Goal: Information Seeking & Learning: Check status

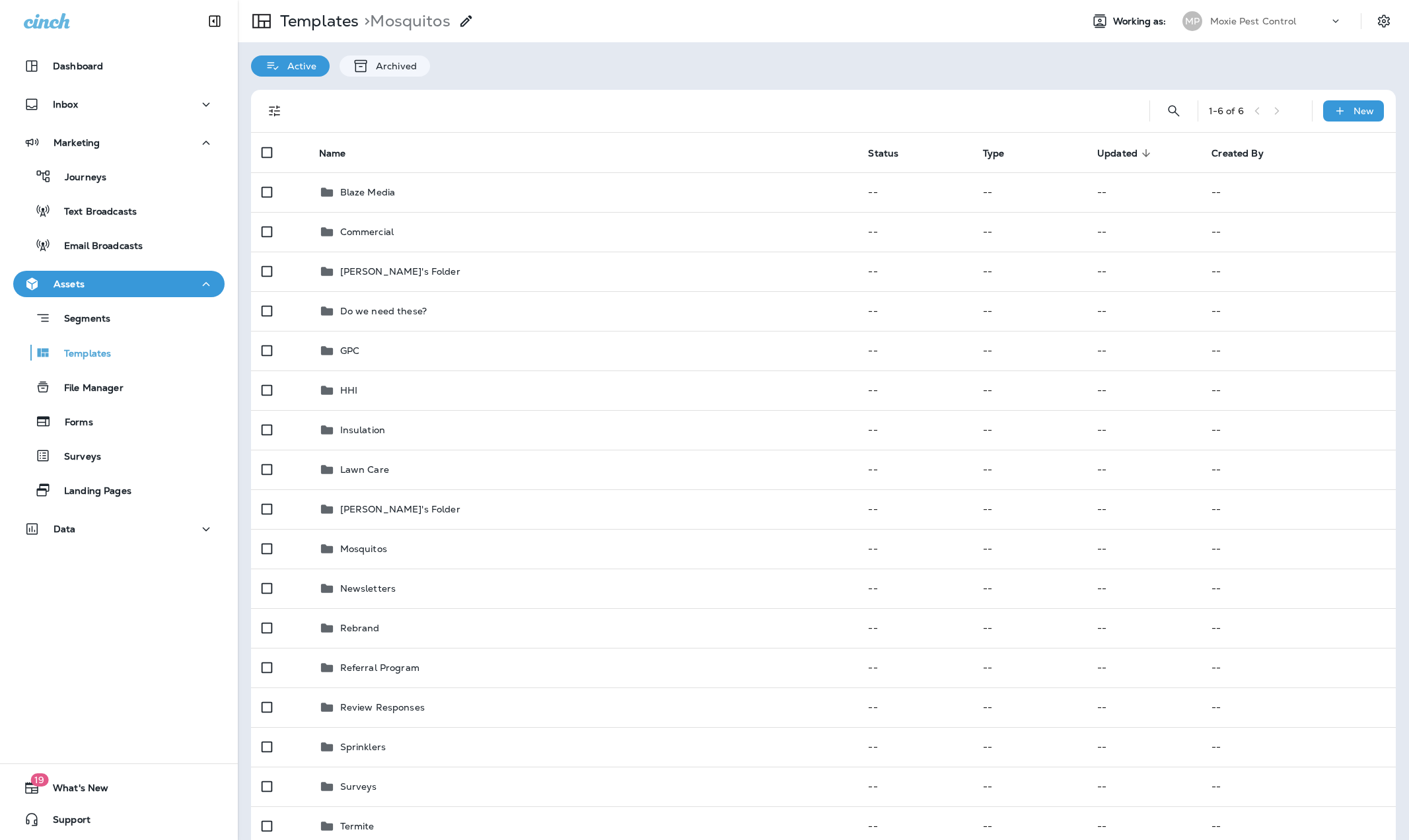
click at [1242, 11] on div "Moxie Pest Control" at bounding box center [1270, 21] width 119 height 20
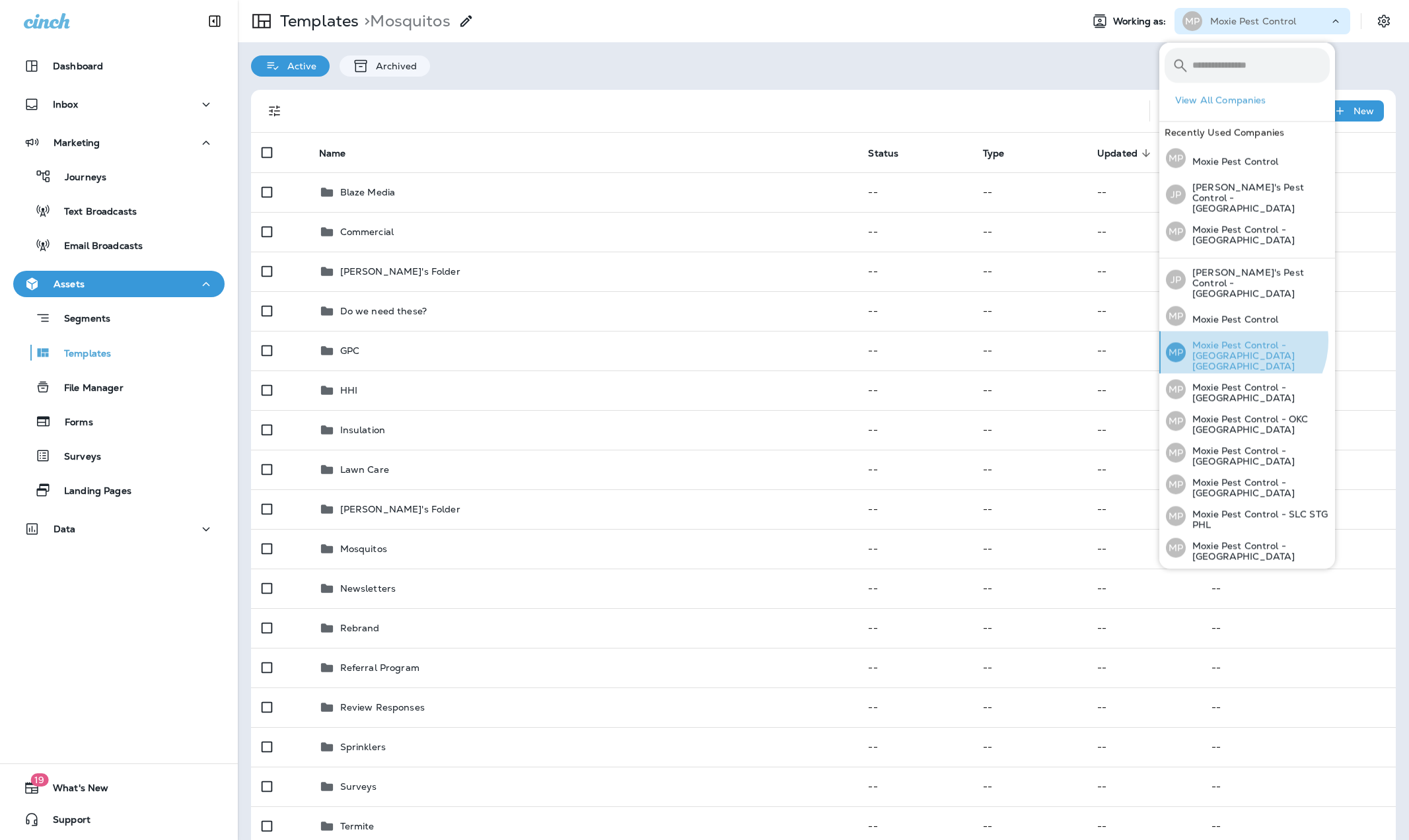
click at [1239, 340] on p "Moxie Pest Control - [GEOGRAPHIC_DATA] [GEOGRAPHIC_DATA]" at bounding box center [1258, 356] width 144 height 32
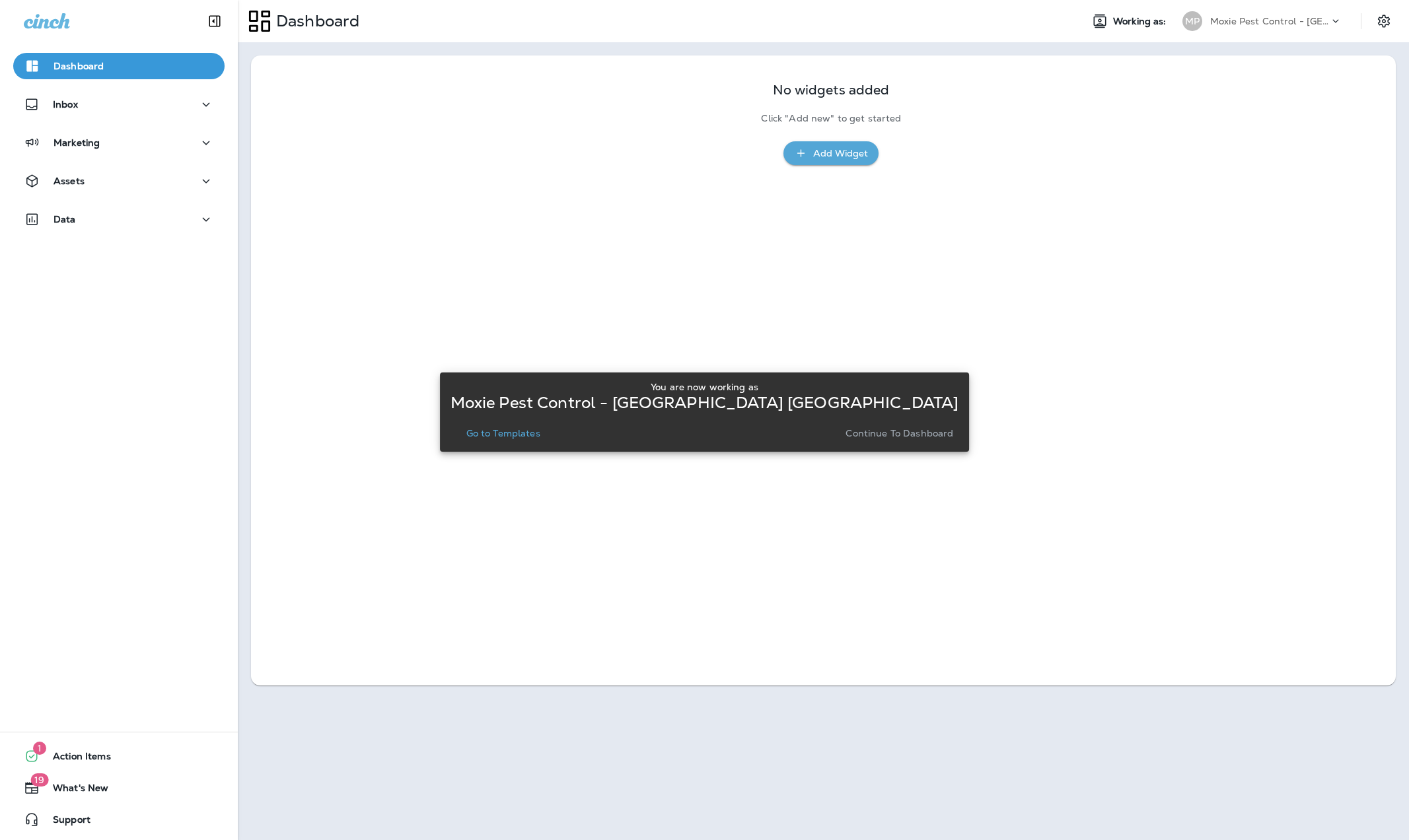
click at [853, 430] on p "Continue to Dashboard" at bounding box center [899, 433] width 107 height 10
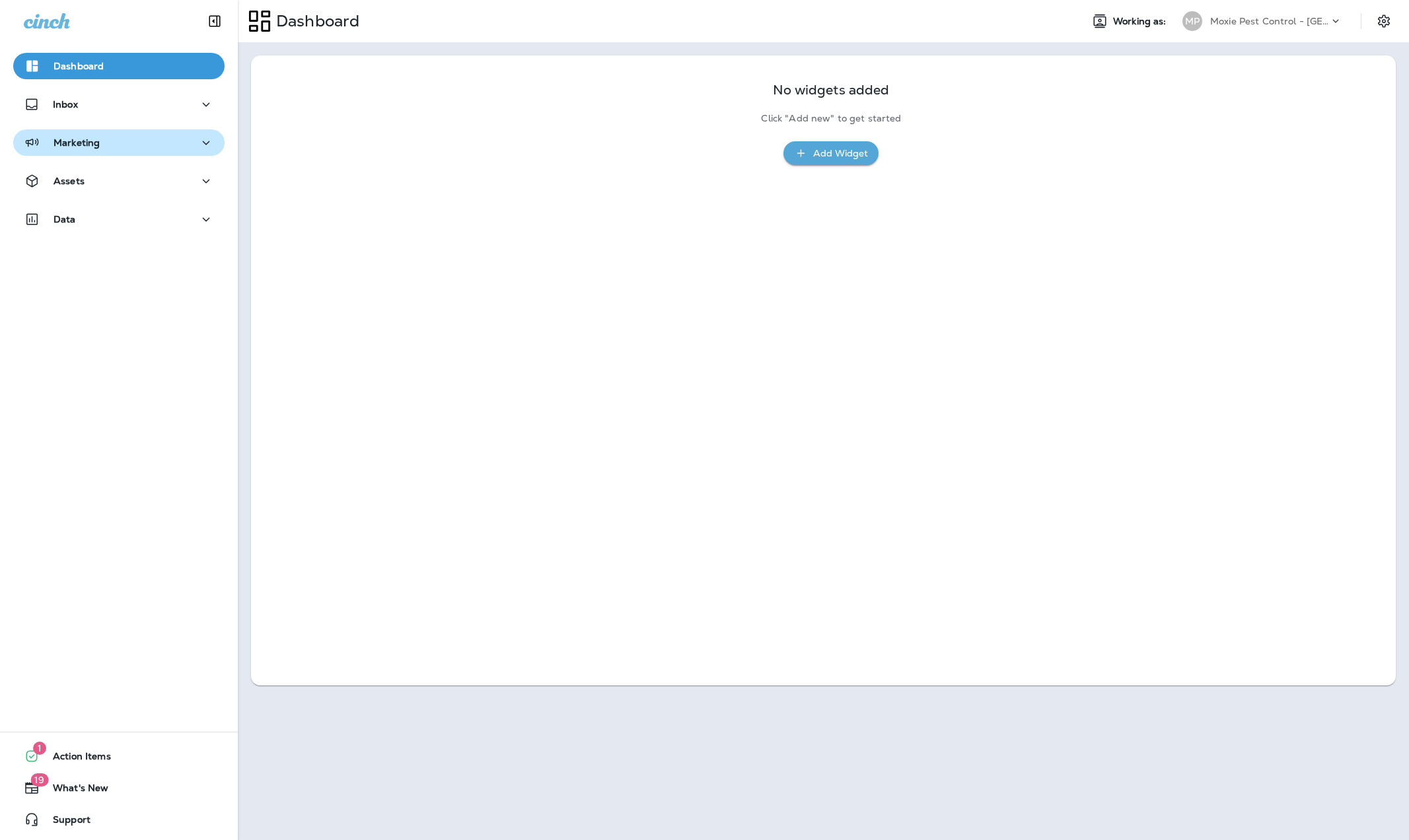
click at [104, 137] on div "Marketing" at bounding box center [118, 143] width 190 height 17
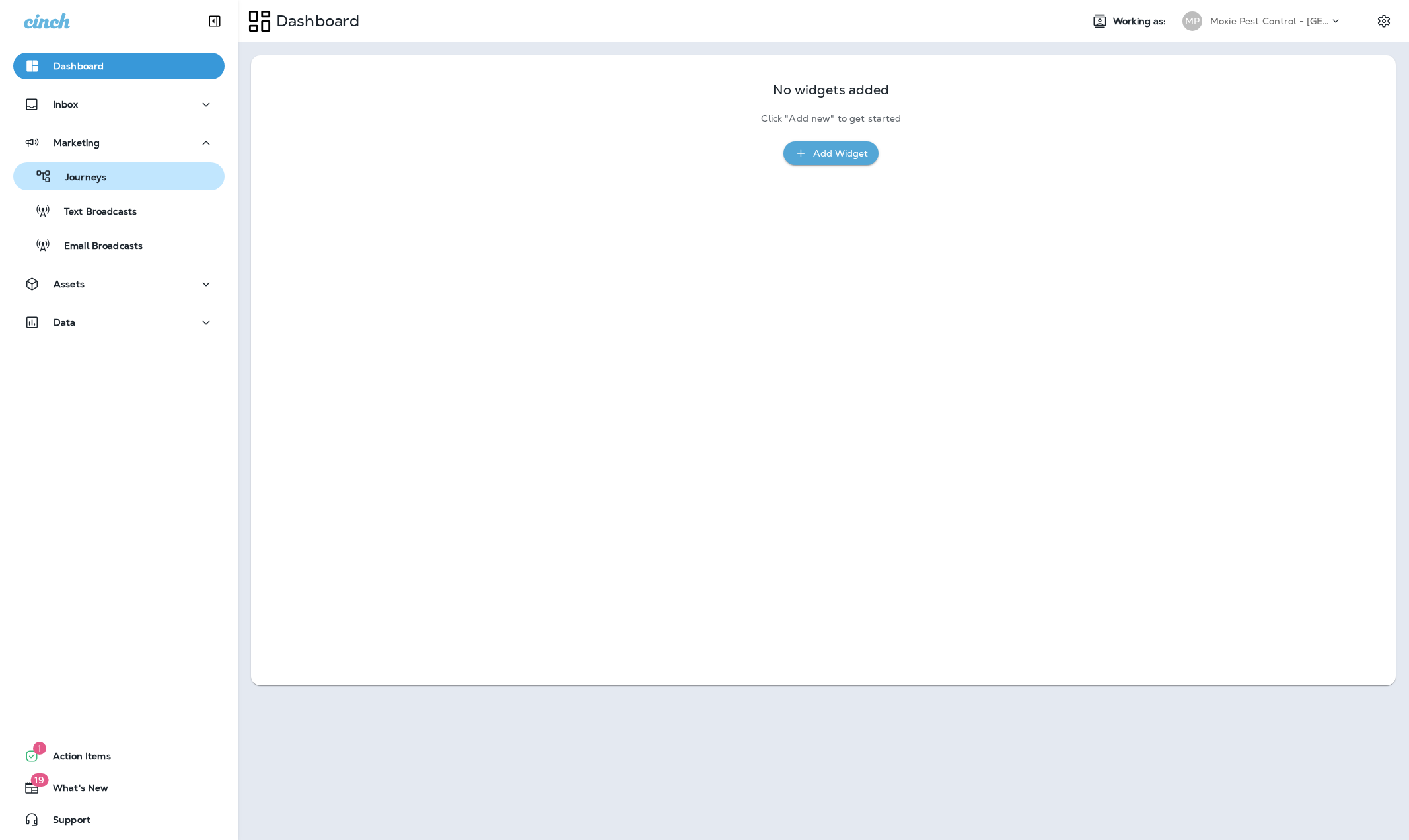
click at [91, 173] on p "Journeys" at bounding box center [78, 178] width 55 height 12
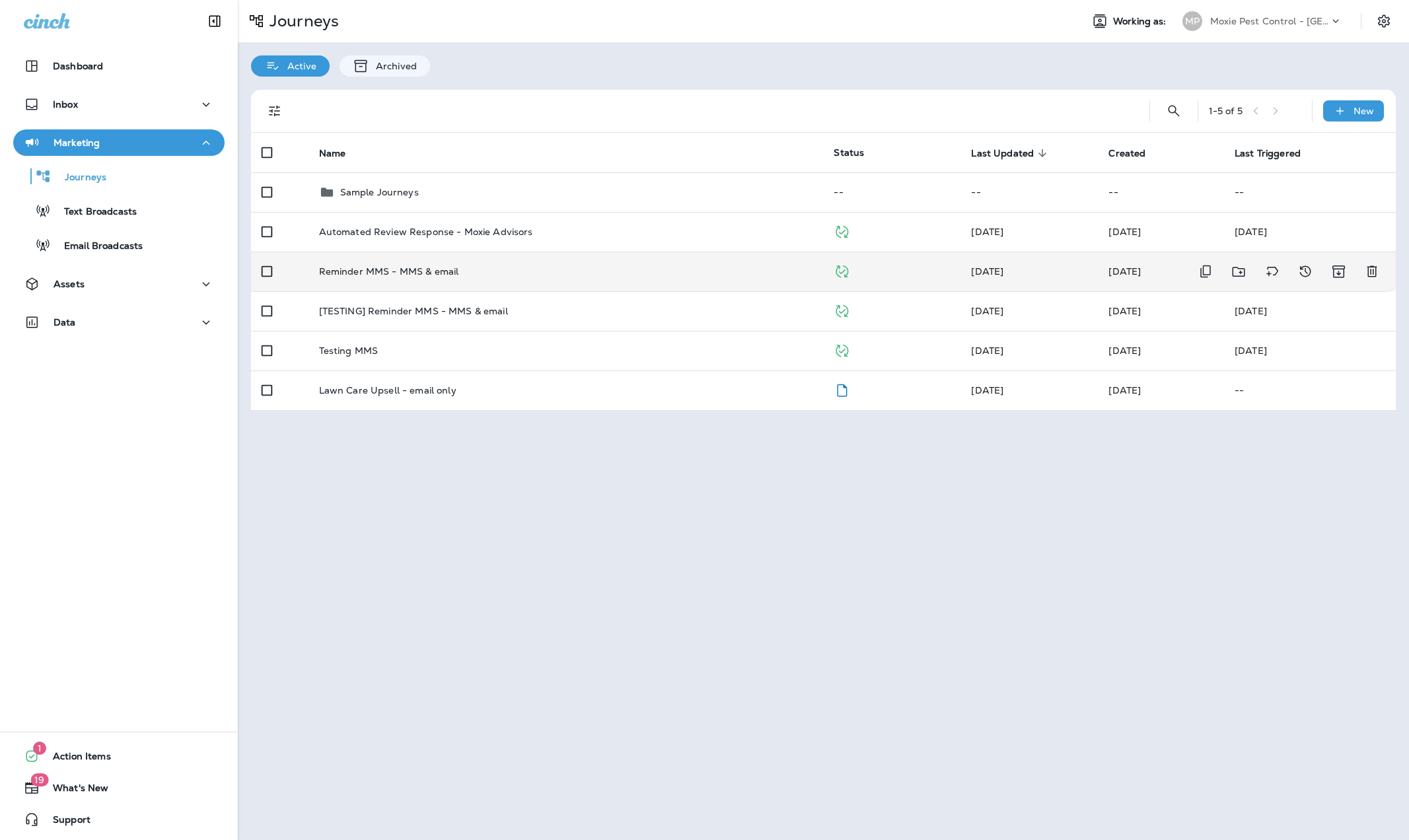
click at [368, 269] on p "Reminder MMS - MMS & email" at bounding box center [389, 271] width 140 height 10
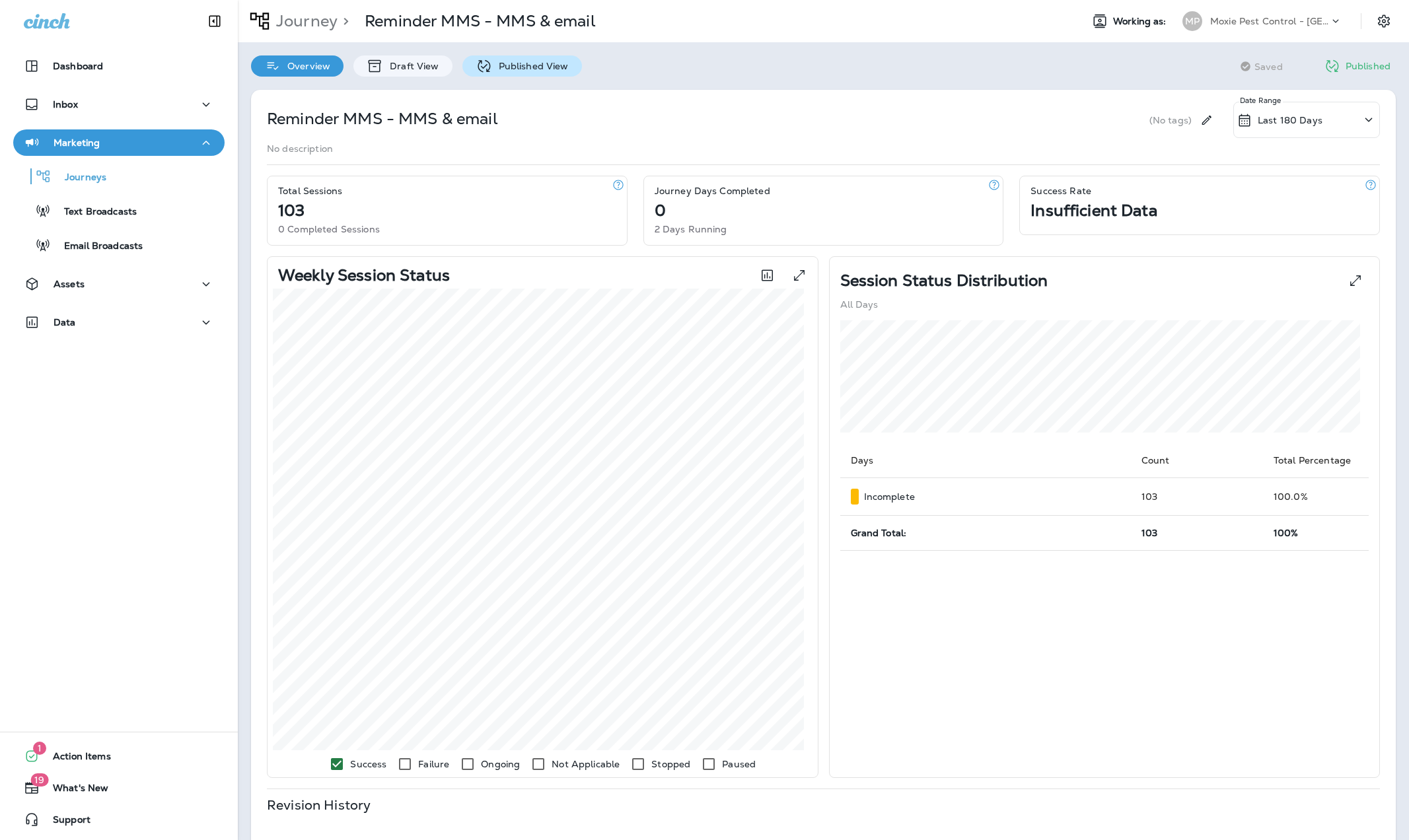
click at [544, 61] on p "Published View" at bounding box center [530, 66] width 77 height 10
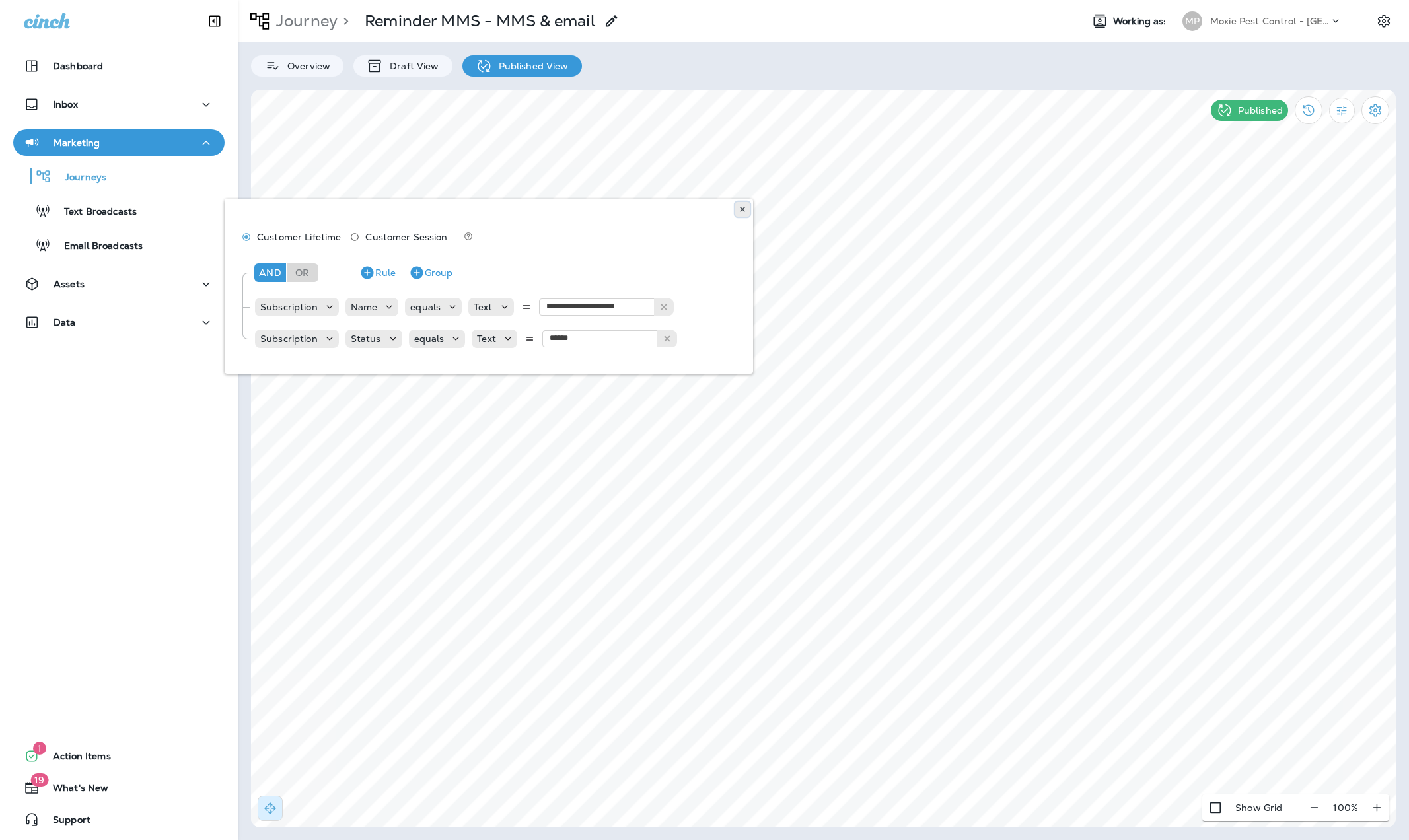
click at [747, 206] on button at bounding box center [742, 209] width 15 height 15
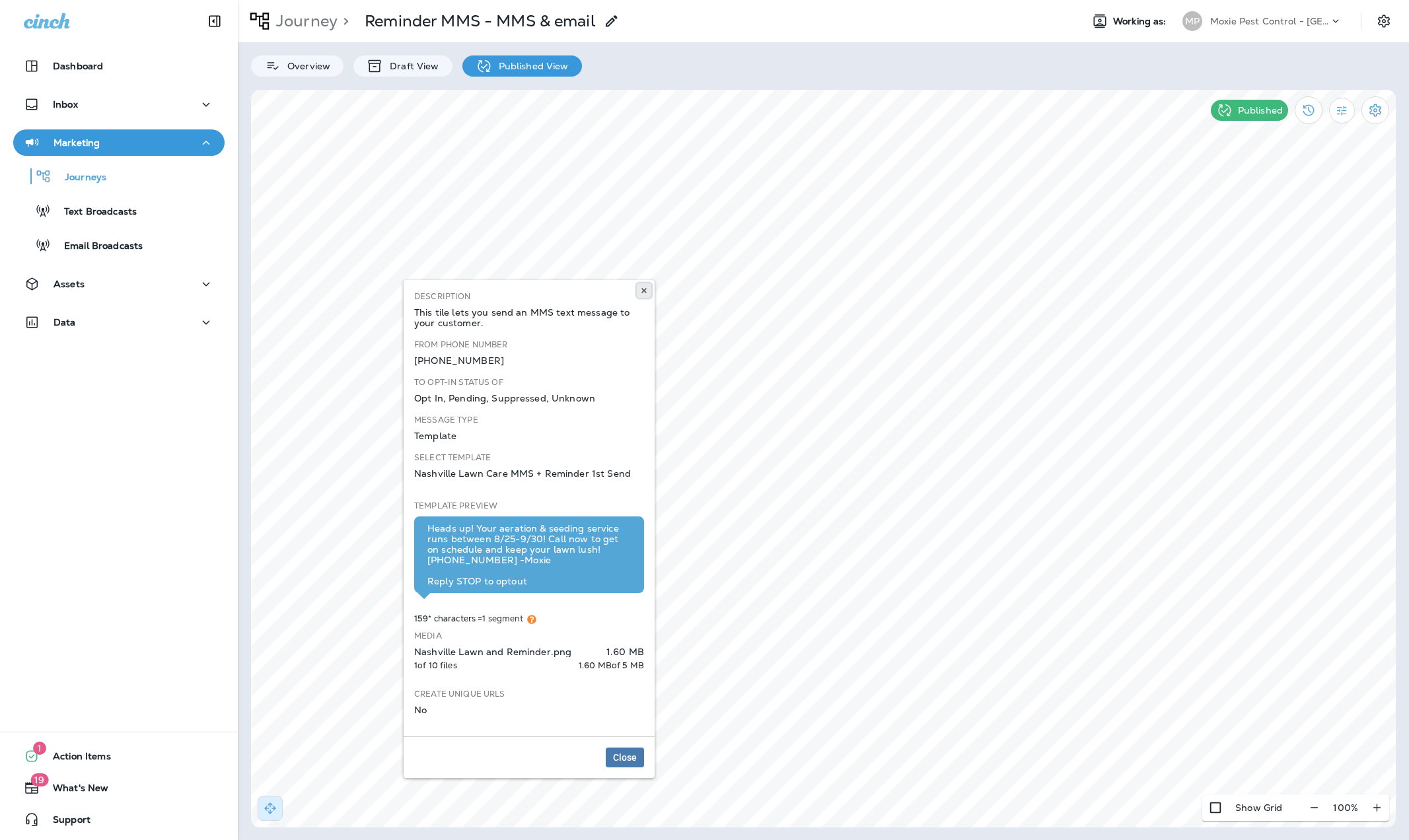
click at [648, 294] on button at bounding box center [644, 290] width 15 height 15
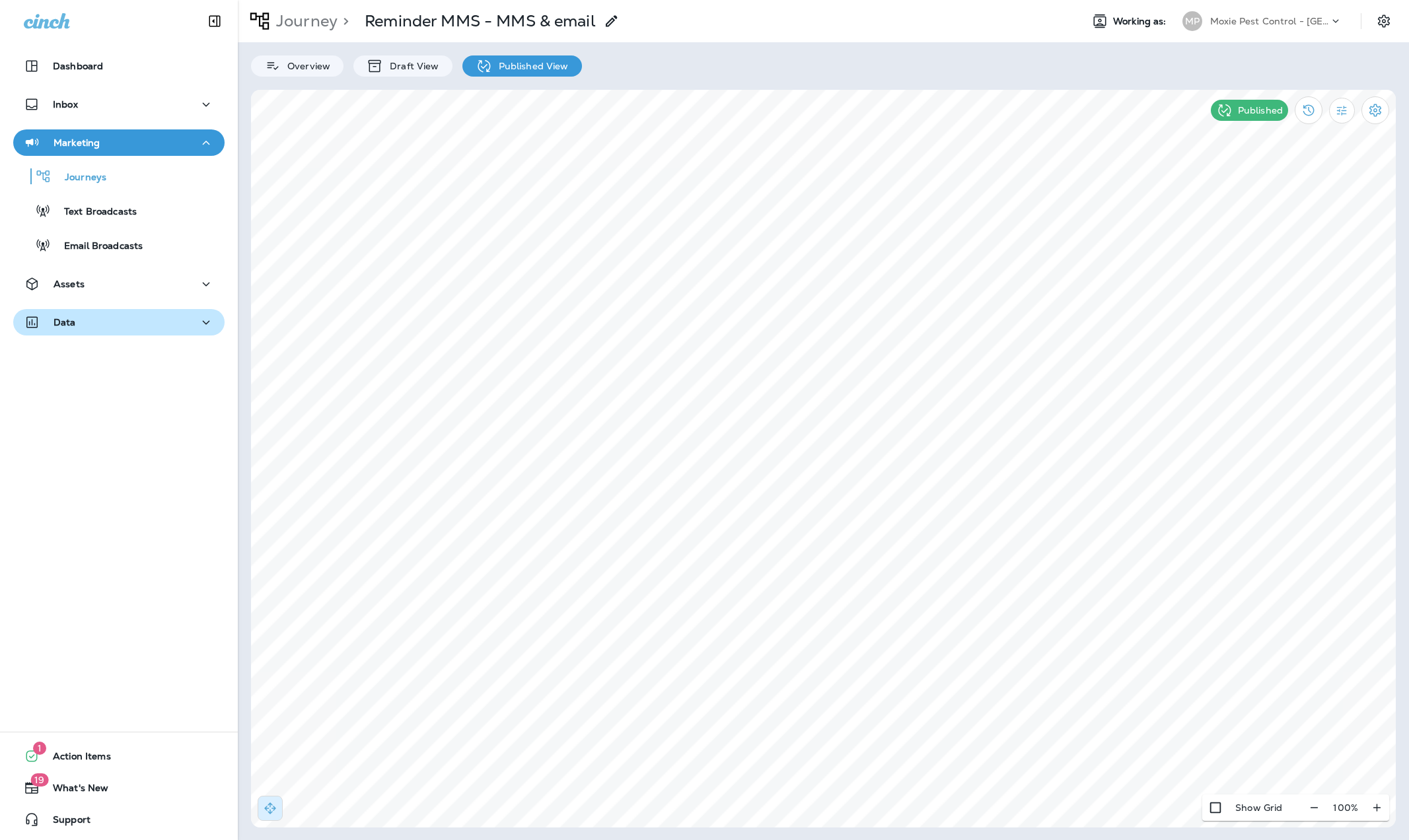
click at [65, 323] on p "Data" at bounding box center [64, 322] width 22 height 10
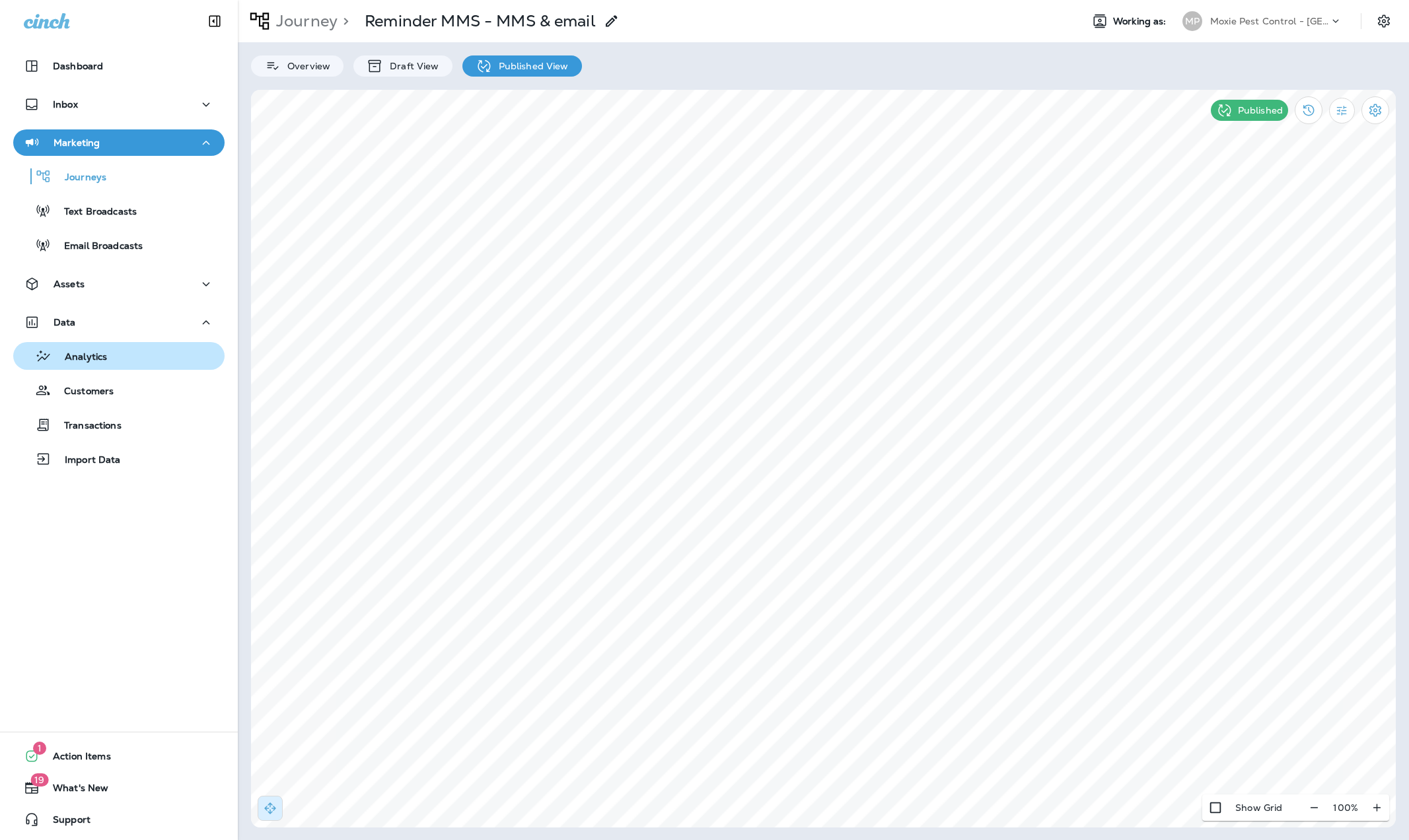
click at [81, 357] on p "Analytics" at bounding box center [79, 357] width 55 height 12
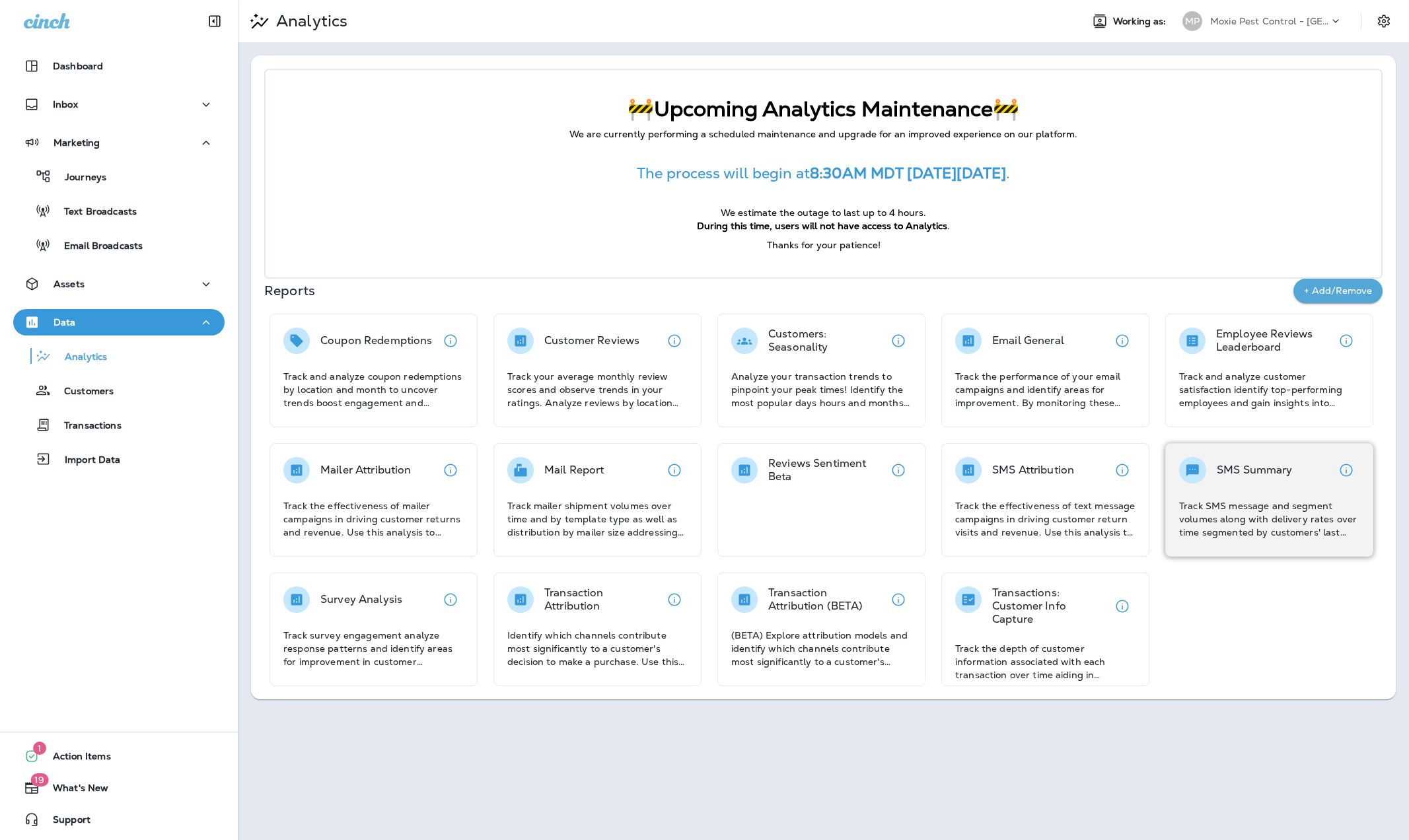
click at [1259, 448] on div "SMS Summary Track SMS message and segment volumes along with delivery rates ove…" at bounding box center [1269, 500] width 208 height 114
